Goal: Complete application form

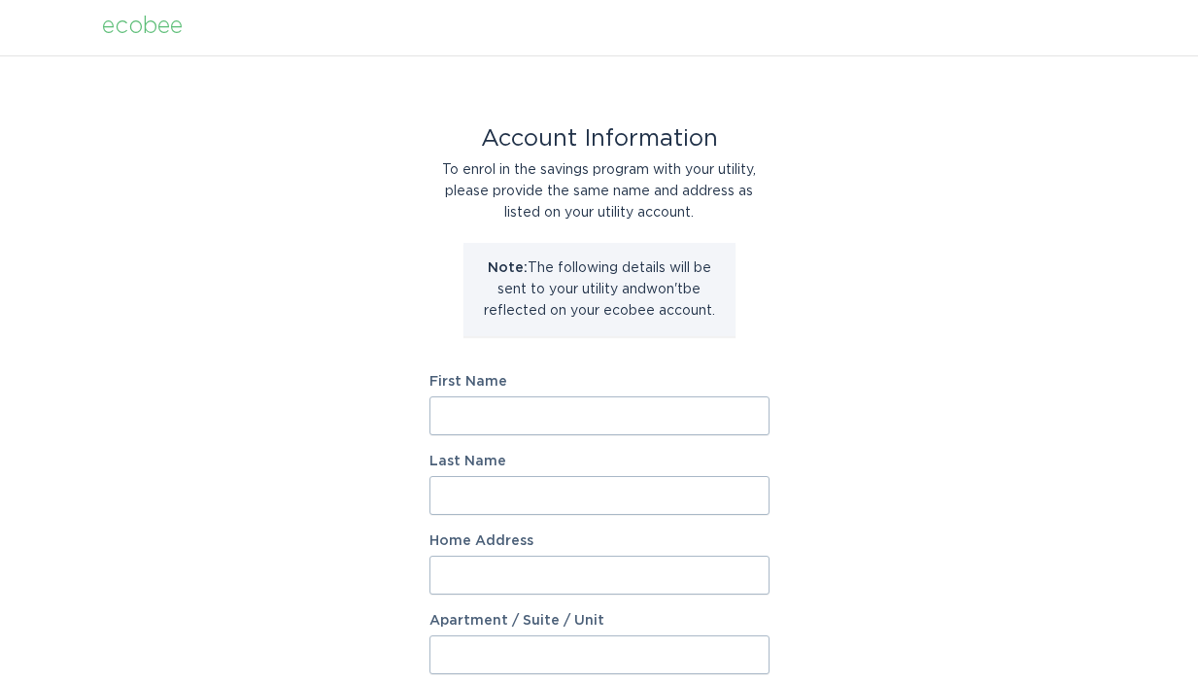
scroll to position [4, 0]
type input "[PERSON_NAME]"
type input "53251 [PERSON_NAME] Dr"
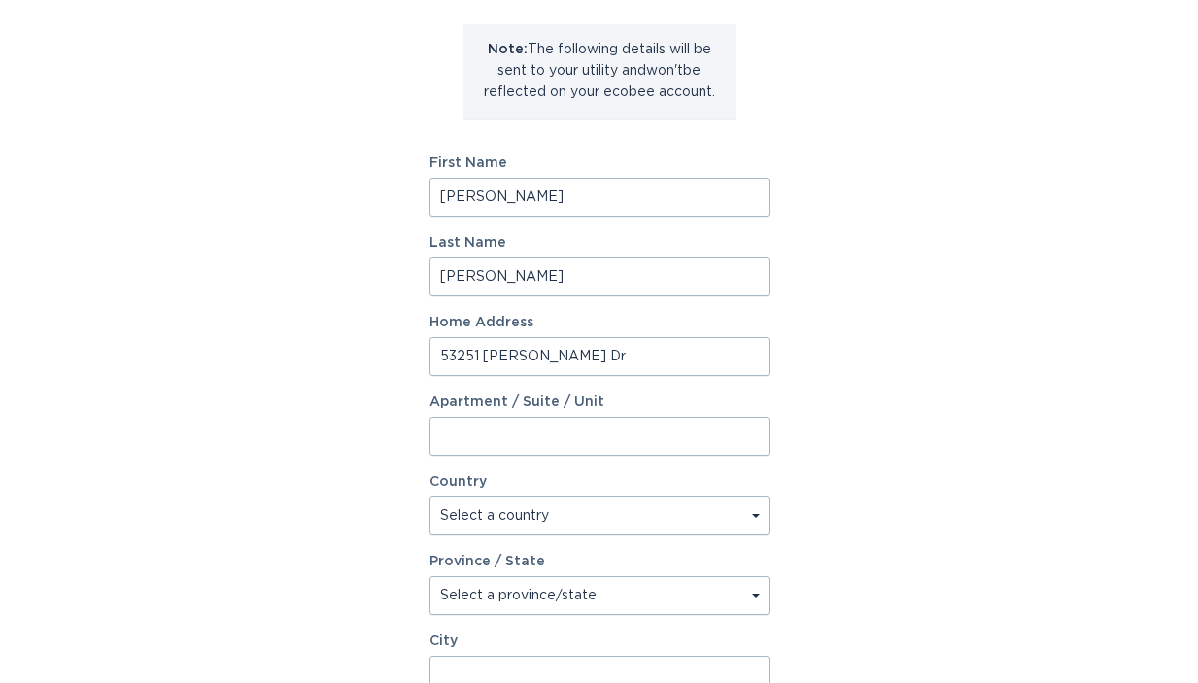
scroll to position [223, 0]
select select "US"
select select "MI"
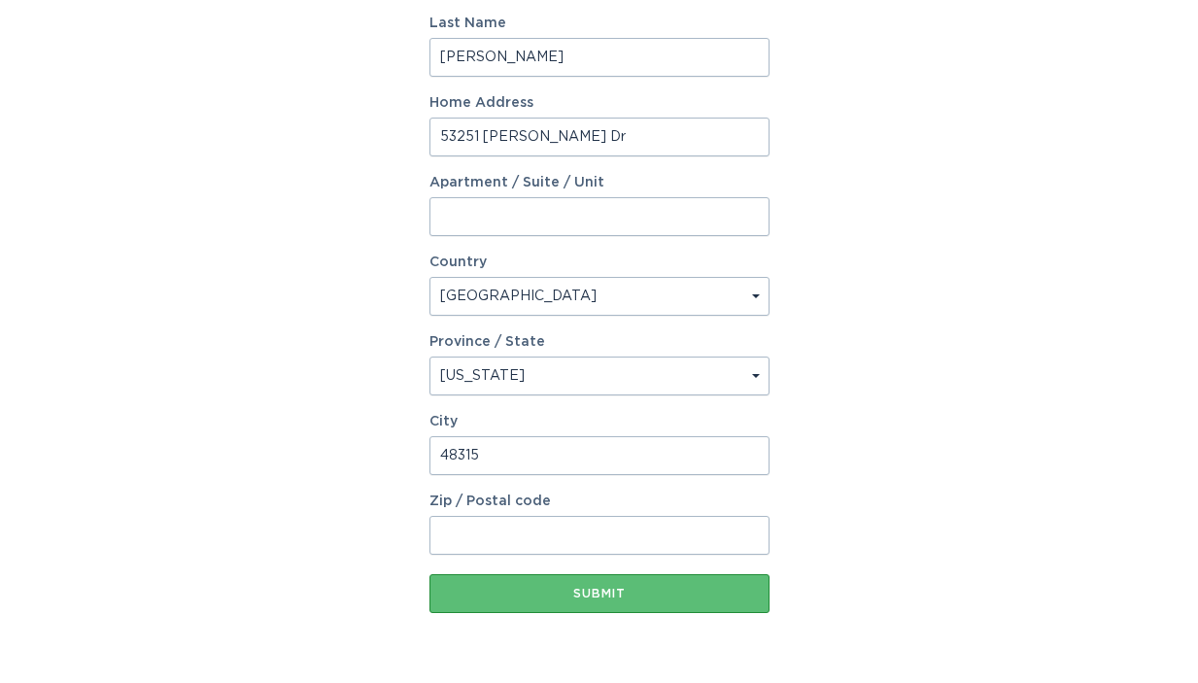
scroll to position [443, 0]
click at [539, 445] on input "48315" at bounding box center [599, 453] width 340 height 39
type input "Utica"
type input "4831"
